Goal: Task Accomplishment & Management: Use online tool/utility

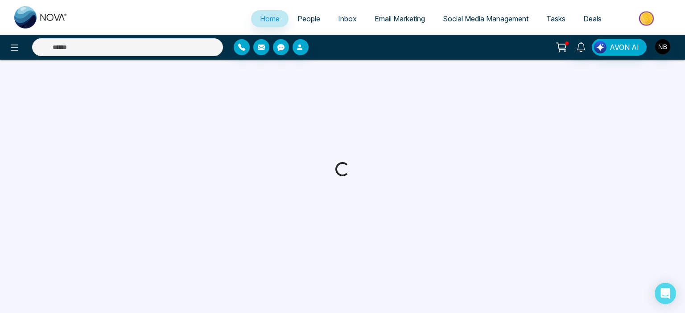
select select "*"
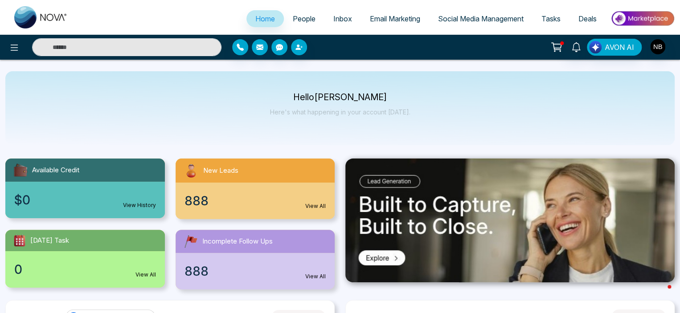
click at [456, 16] on span "Social Media Management" at bounding box center [481, 18] width 86 height 9
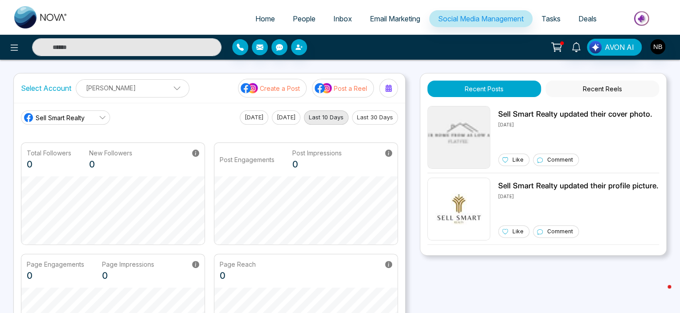
click at [337, 85] on p "Post a Reel" at bounding box center [350, 88] width 33 height 9
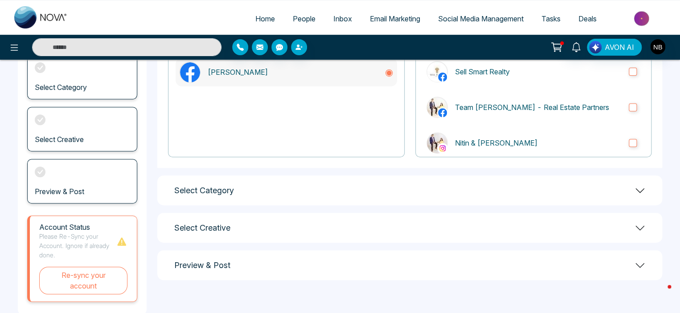
scroll to position [118, 0]
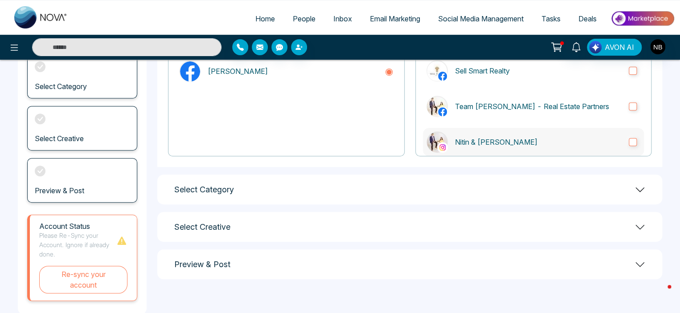
click at [464, 142] on p "Nitin & [PERSON_NAME]" at bounding box center [538, 142] width 167 height 11
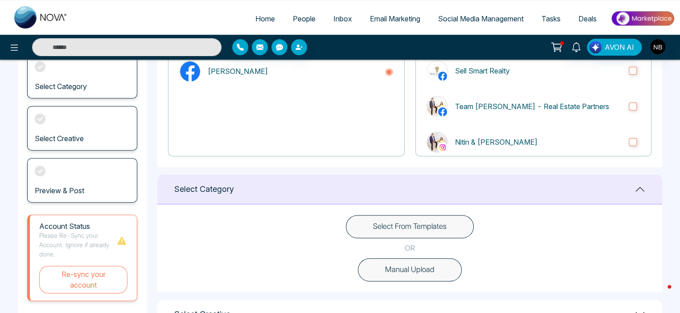
click at [405, 229] on button "Select From Templates" at bounding box center [410, 226] width 128 height 23
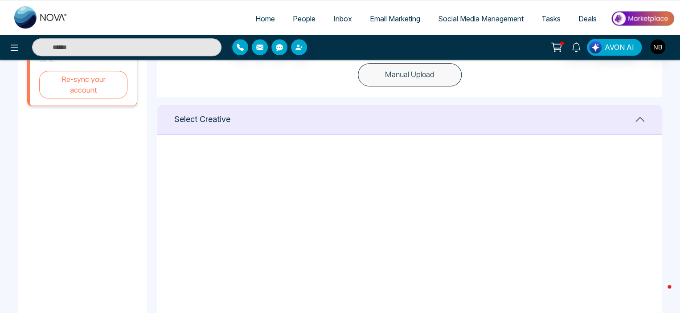
scroll to position [313, 0]
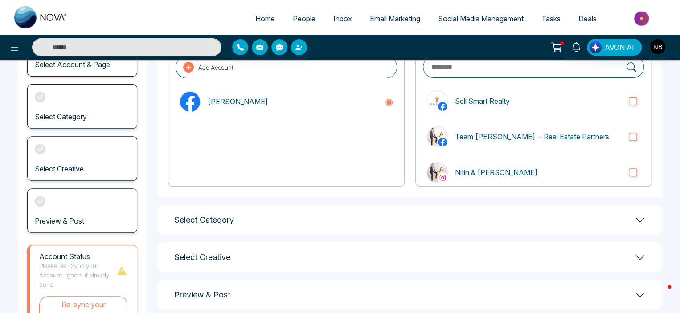
scroll to position [136, 0]
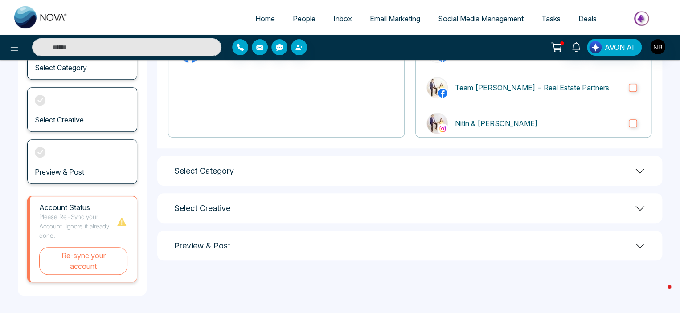
click at [251, 180] on div "Select Category" at bounding box center [409, 171] width 505 height 30
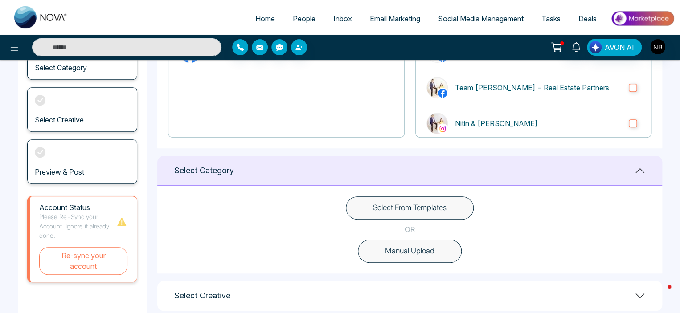
click at [417, 209] on button "Select From Templates" at bounding box center [410, 208] width 128 height 23
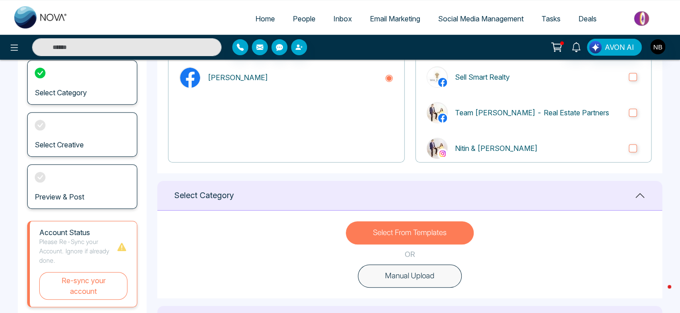
scroll to position [111, 0]
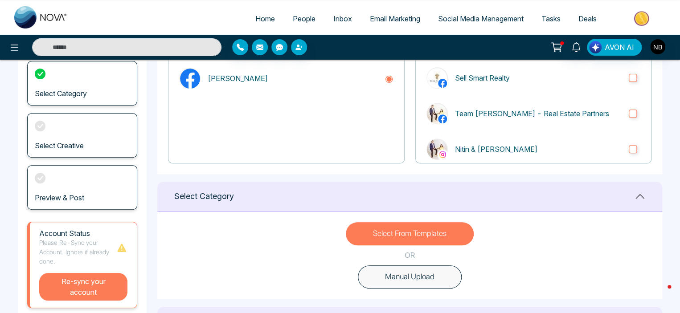
click at [78, 288] on button "Re-sync your account" at bounding box center [83, 287] width 88 height 28
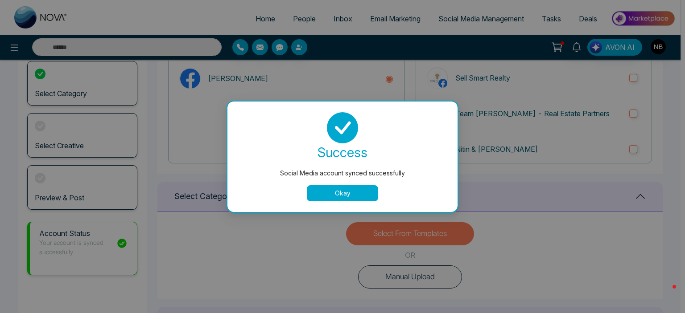
click at [342, 190] on button "Okay" at bounding box center [342, 193] width 71 height 16
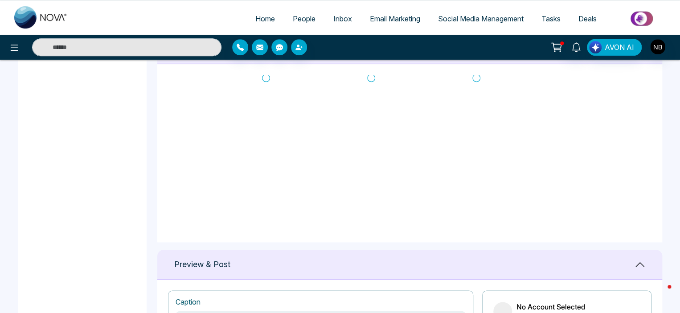
scroll to position [0, 0]
click at [378, 16] on span "Email Marketing" at bounding box center [395, 18] width 50 height 9
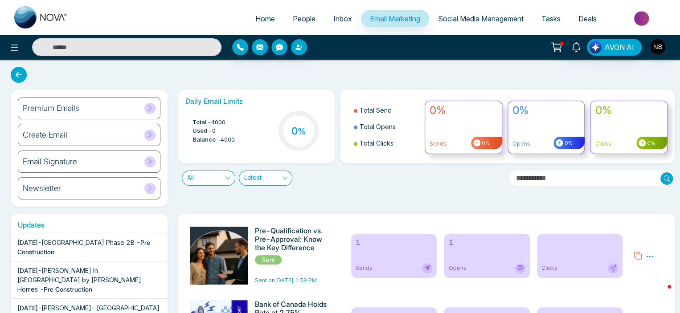
click at [333, 21] on span "Inbox" at bounding box center [342, 18] width 19 height 9
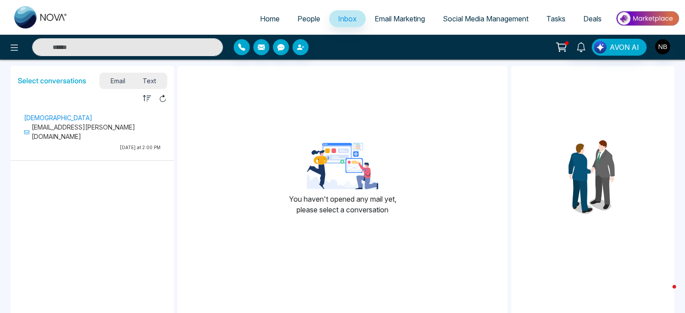
click at [251, 18] on link "Home" at bounding box center [269, 18] width 37 height 17
select select "*"
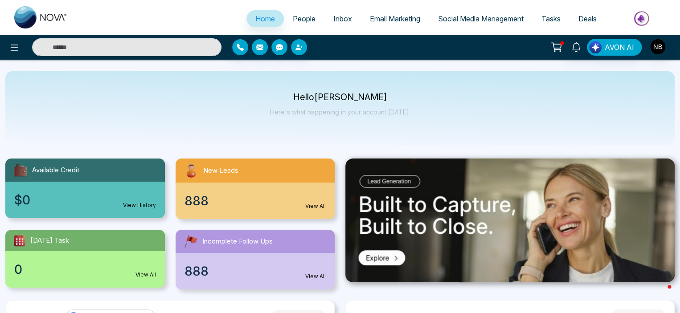
click at [463, 18] on span "Social Media Management" at bounding box center [481, 18] width 86 height 9
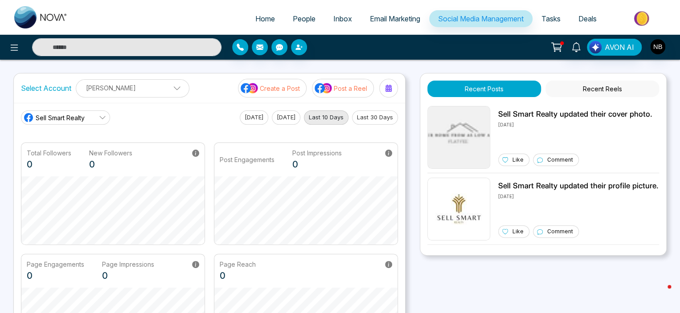
click at [304, 18] on span "People" at bounding box center [304, 18] width 23 height 9
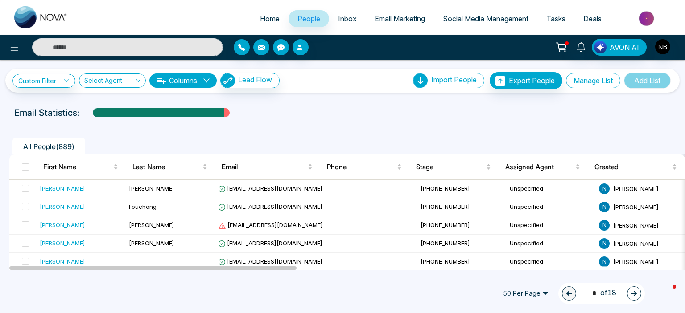
click at [572, 83] on button "Manage List" at bounding box center [593, 80] width 54 height 15
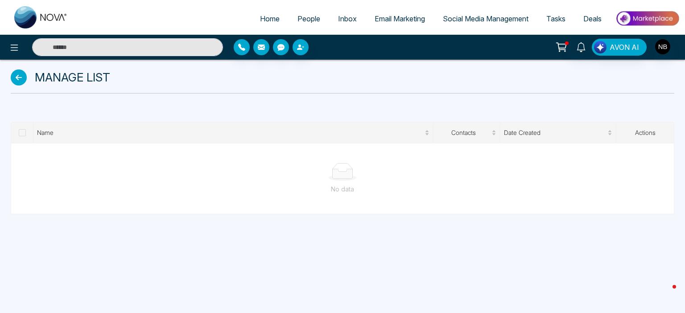
click at [454, 16] on span "Social Media Management" at bounding box center [486, 18] width 86 height 9
